Goal: Information Seeking & Learning: Learn about a topic

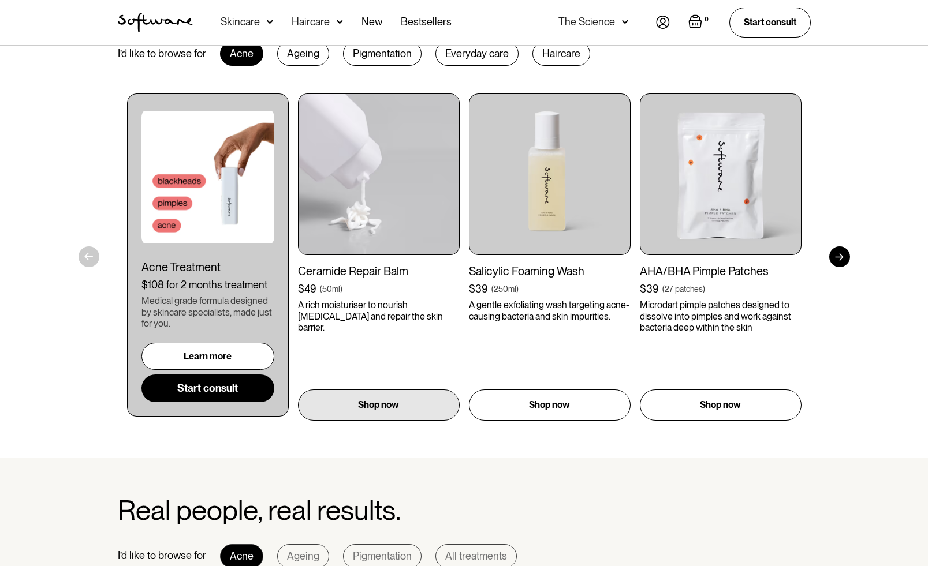
scroll to position [487, 0]
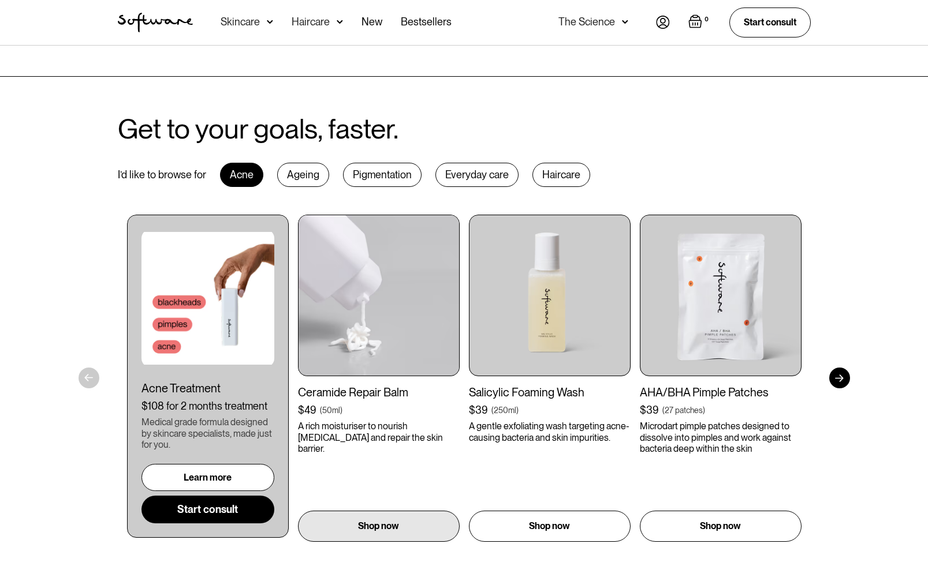
click at [411, 272] on img at bounding box center [379, 296] width 162 height 162
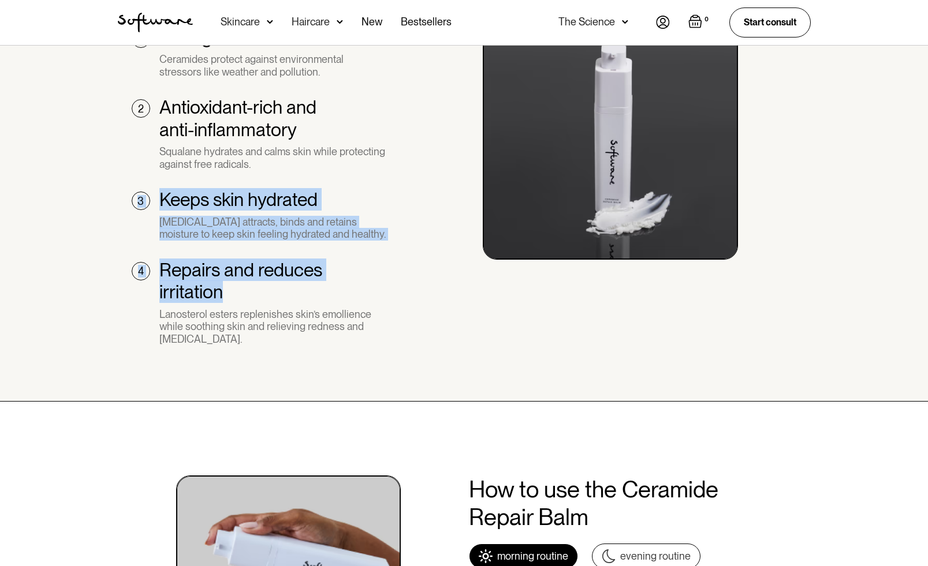
drag, startPoint x: 427, startPoint y: 278, endPoint x: 293, endPoint y: 135, distance: 196.5
click at [293, 135] on div "THE SCIENCE 1 Strengthens the skin barrier Ceramides protect against environmen…" at bounding box center [464, 170] width 721 height 387
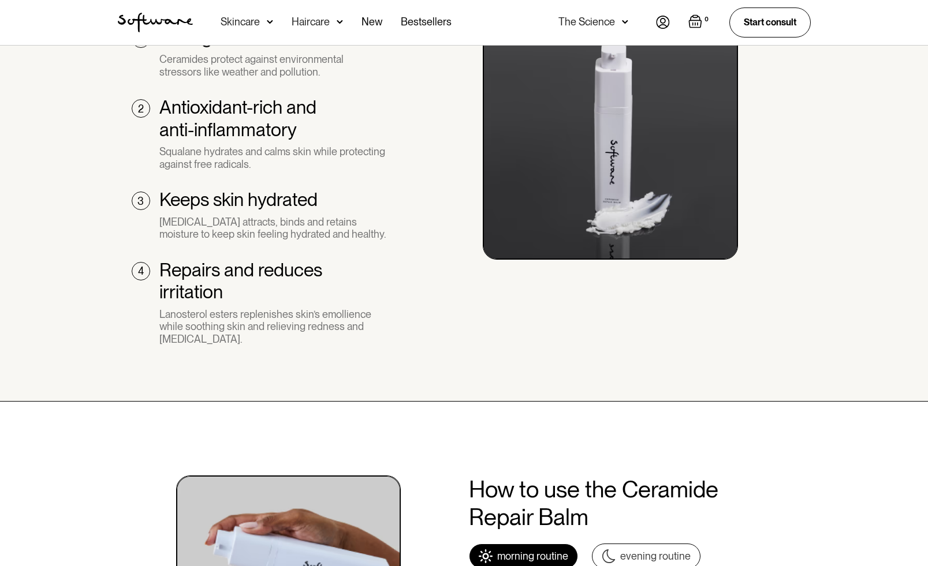
click at [400, 230] on div "1 Strengthens the skin barrier Ceramides protect against environmental stressor…" at bounding box center [259, 196] width 283 height 338
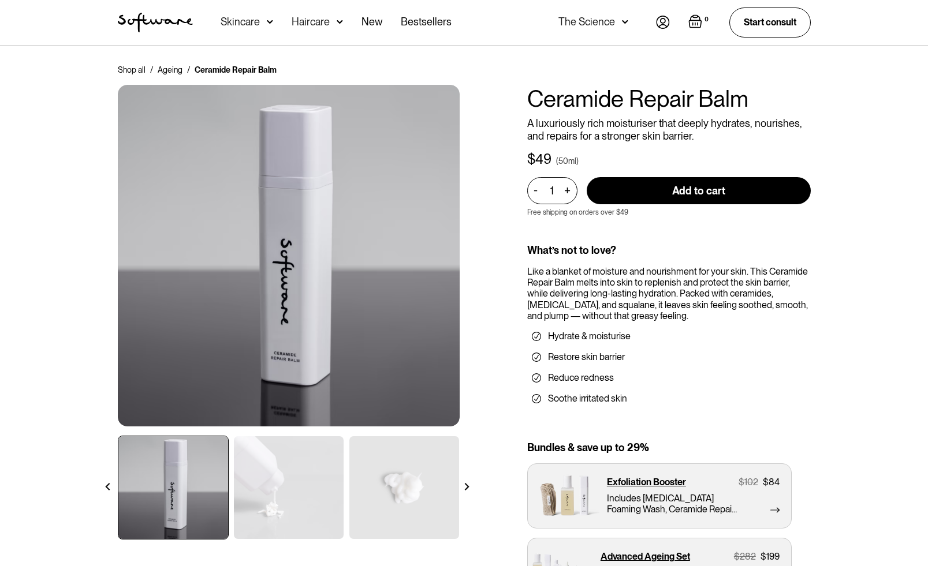
click at [160, 18] on img "home" at bounding box center [155, 23] width 75 height 20
